Goal: Task Accomplishment & Management: Manage account settings

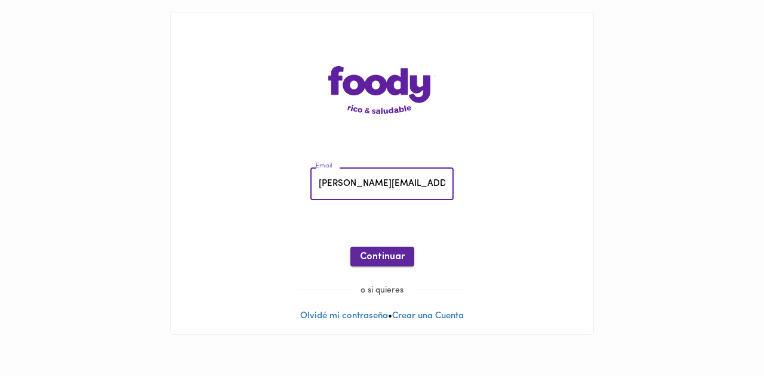
click at [375, 258] on span "Continuar" at bounding box center [382, 257] width 45 height 11
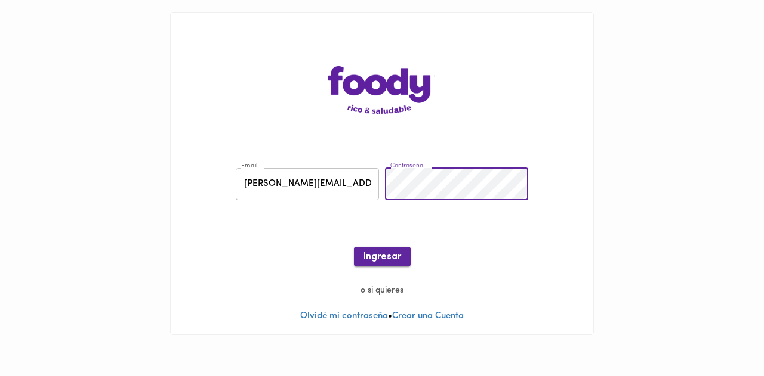
click at [394, 257] on span "Ingresar" at bounding box center [382, 257] width 38 height 11
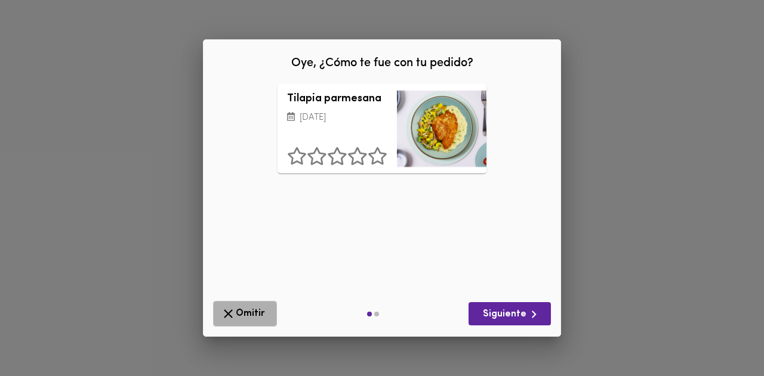
click at [248, 312] on span "Omitir" at bounding box center [245, 314] width 48 height 15
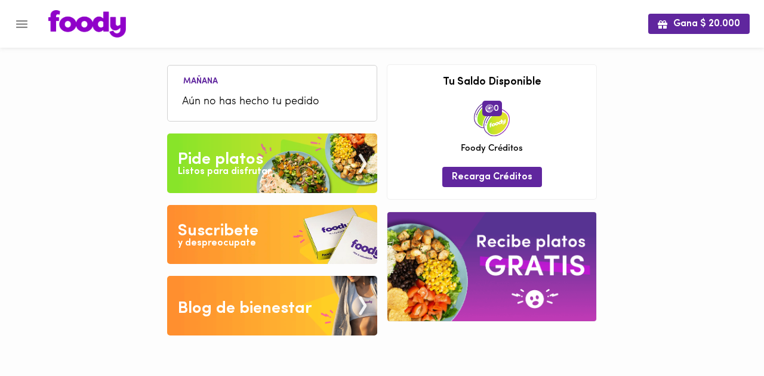
click at [18, 21] on icon "Menu" at bounding box center [21, 24] width 11 height 8
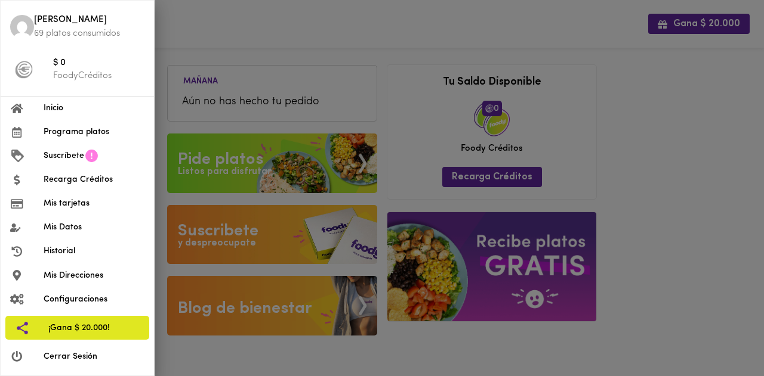
click at [81, 254] on span "Historial" at bounding box center [94, 251] width 101 height 13
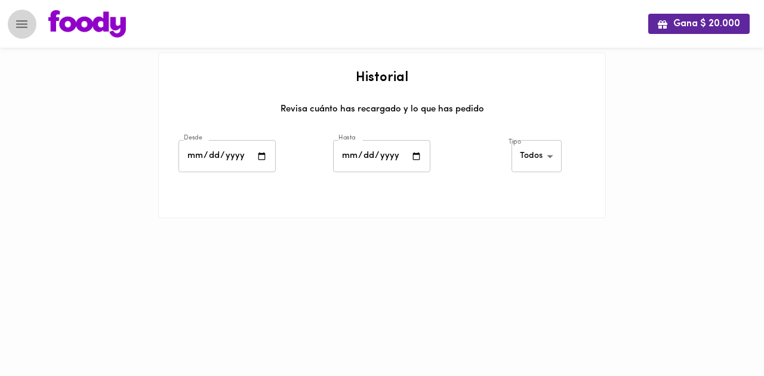
click at [16, 24] on icon "Menu" at bounding box center [21, 24] width 15 height 15
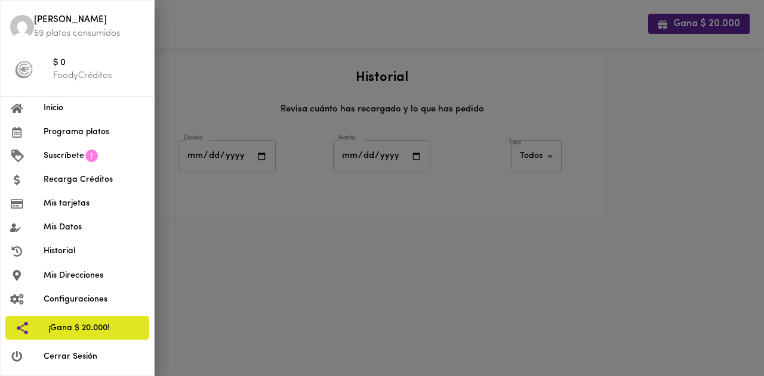
click at [353, 285] on div at bounding box center [382, 188] width 764 height 376
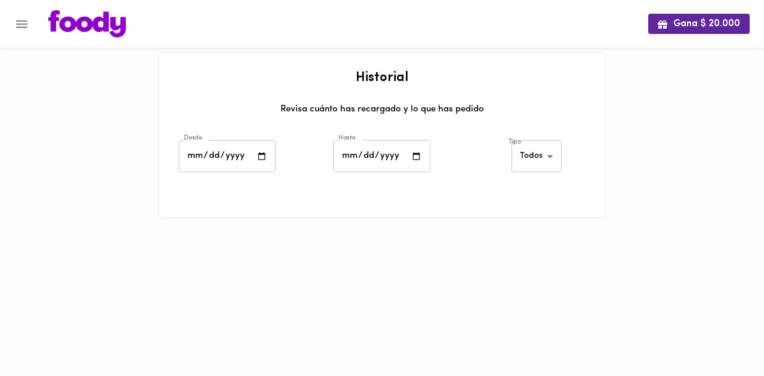
click at [14, 25] on icon "Menu" at bounding box center [21, 24] width 15 height 15
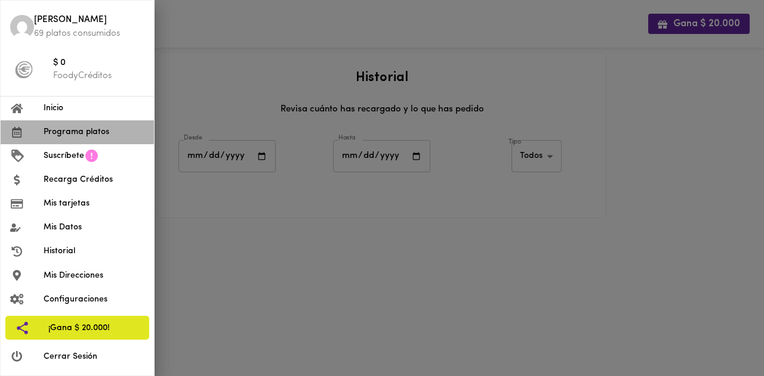
click at [62, 130] on span "Programa platos" at bounding box center [94, 132] width 101 height 13
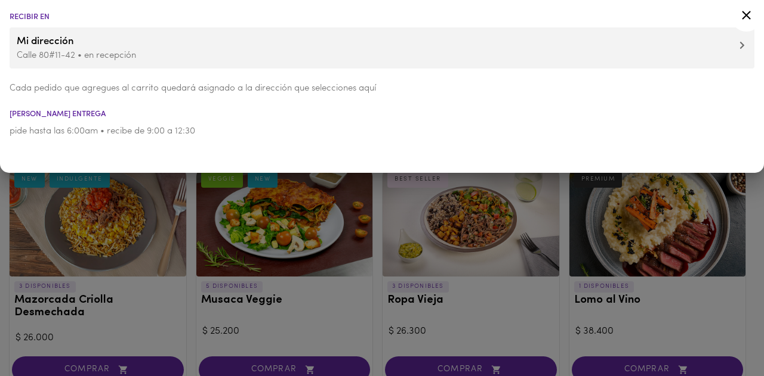
click at [749, 13] on icon at bounding box center [746, 15] width 15 height 15
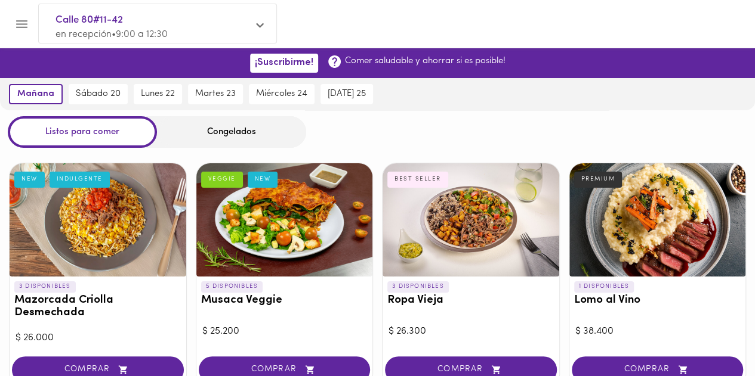
click at [68, 20] on span "Calle 80#11-42" at bounding box center [151, 21] width 192 height 16
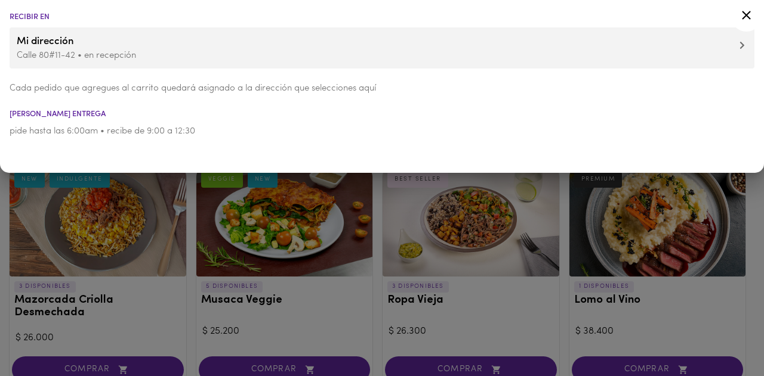
click at [742, 13] on icon at bounding box center [746, 15] width 15 height 15
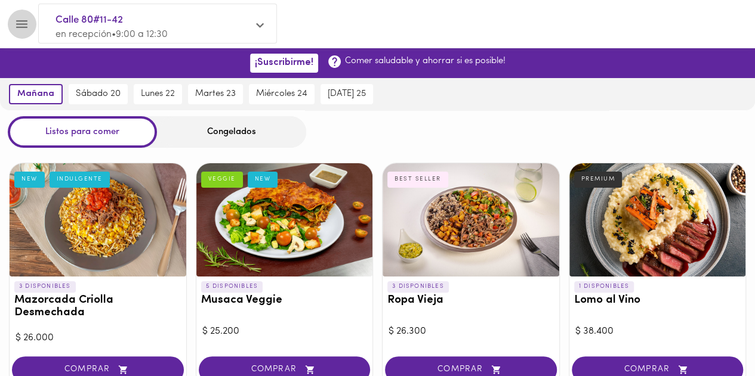
click at [24, 20] on icon "Menu" at bounding box center [21, 24] width 15 height 15
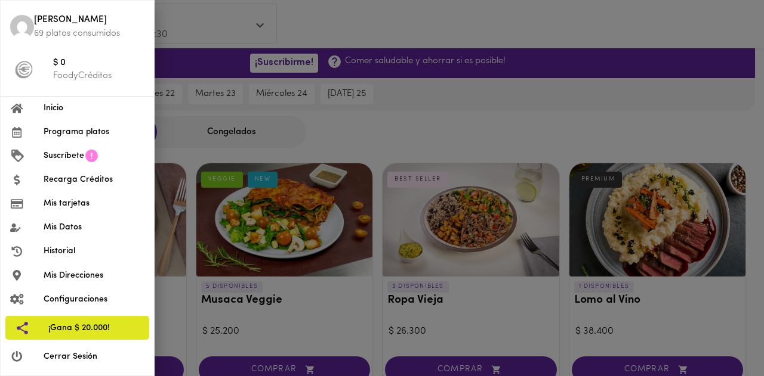
click at [55, 112] on span "Inicio" at bounding box center [94, 108] width 101 height 13
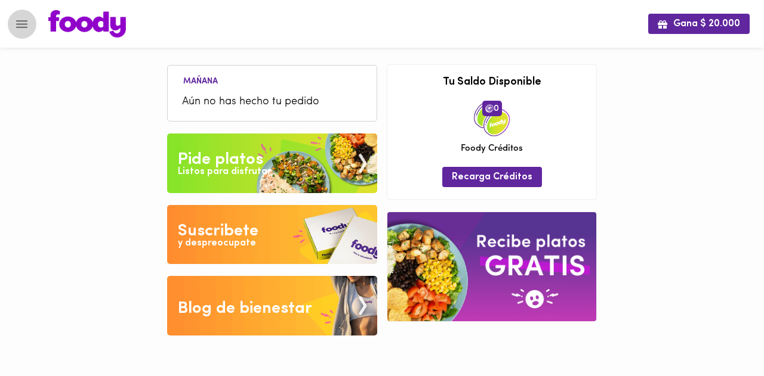
click at [21, 23] on icon "Menu" at bounding box center [21, 24] width 15 height 15
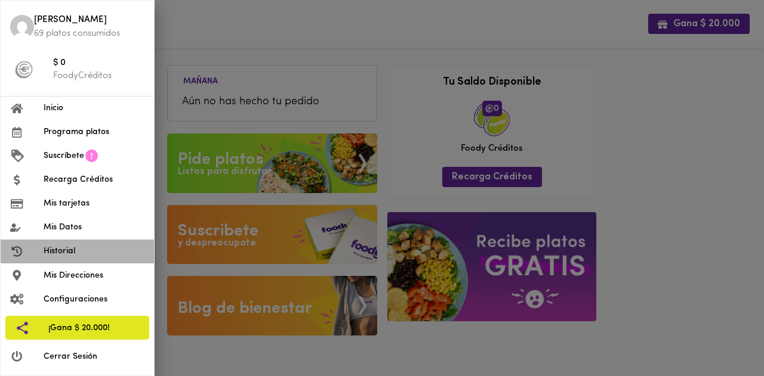
click at [55, 248] on span "Historial" at bounding box center [94, 251] width 101 height 13
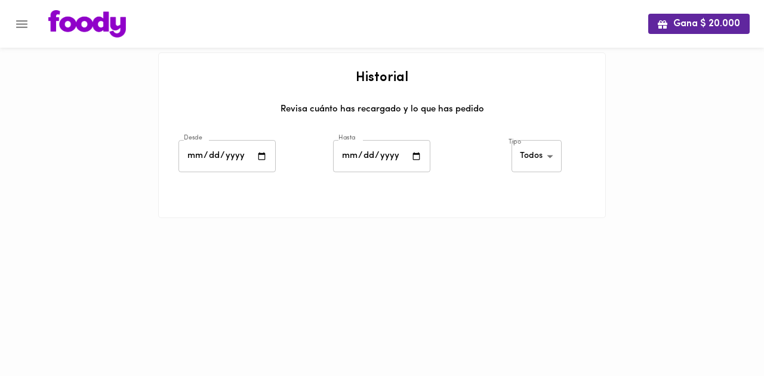
click at [215, 153] on input "date" at bounding box center [226, 156] width 97 height 33
click at [261, 155] on input "date" at bounding box center [226, 156] width 97 height 33
type input "[DATE]"
click at [415, 156] on input "date" at bounding box center [381, 156] width 97 height 33
type input "[DATE]"
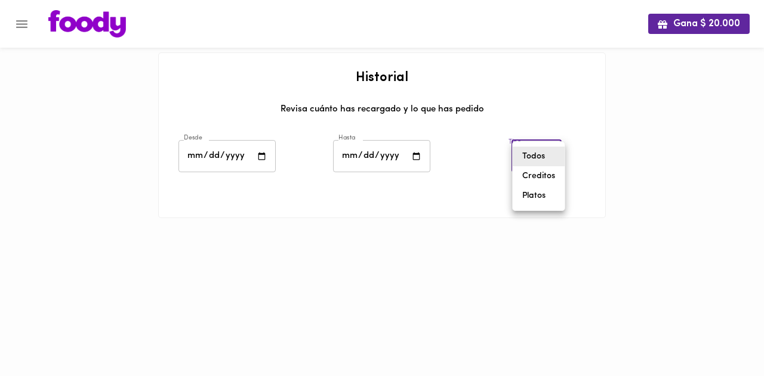
click at [545, 157] on body "Gana $ 20.000 Historial Revisa cuánto has recargado y lo que has pedido Desde […" at bounding box center [382, 124] width 764 height 248
click at [545, 157] on li "Todos" at bounding box center [538, 157] width 52 height 20
click at [547, 158] on body "Gana $ 20.000 Historial Revisa cuánto has recargado y lo que has pedido Desde […" at bounding box center [382, 124] width 764 height 248
click at [527, 203] on li "Platos" at bounding box center [538, 196] width 52 height 20
type input "[PERSON_NAME]-dishes"
